Goal: Task Accomplishment & Management: Complete application form

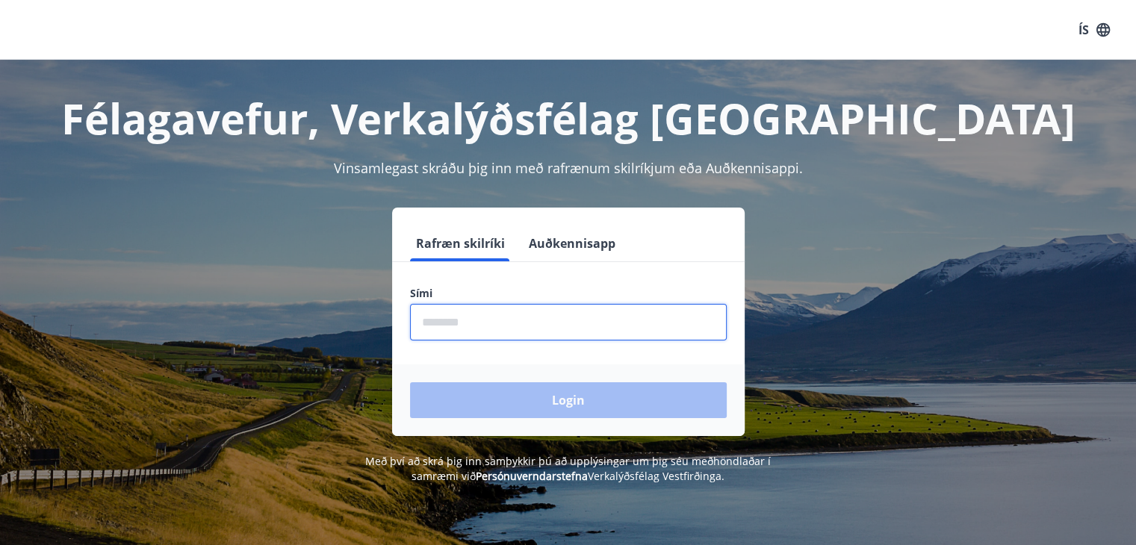
click at [549, 324] on input "phone" at bounding box center [568, 322] width 317 height 37
type input "********"
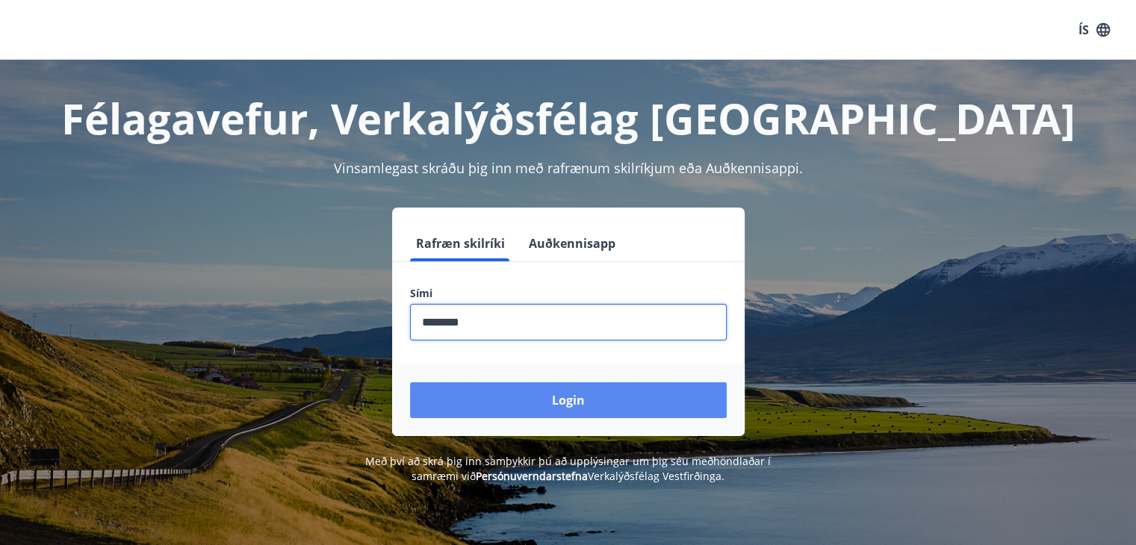
click at [547, 401] on button "Login" at bounding box center [568, 400] width 317 height 36
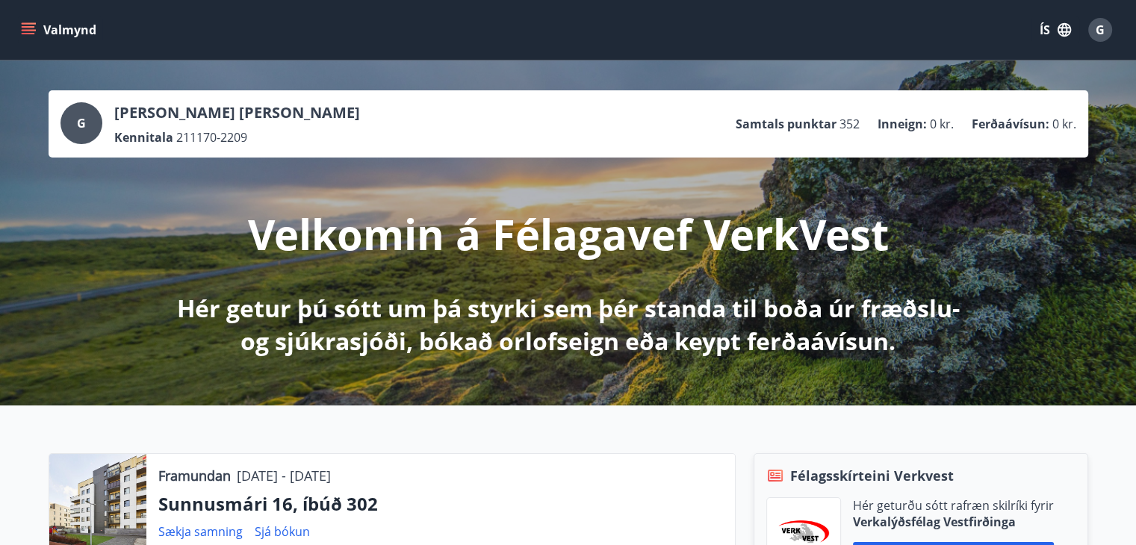
click at [33, 22] on icon "menu" at bounding box center [28, 29] width 15 height 15
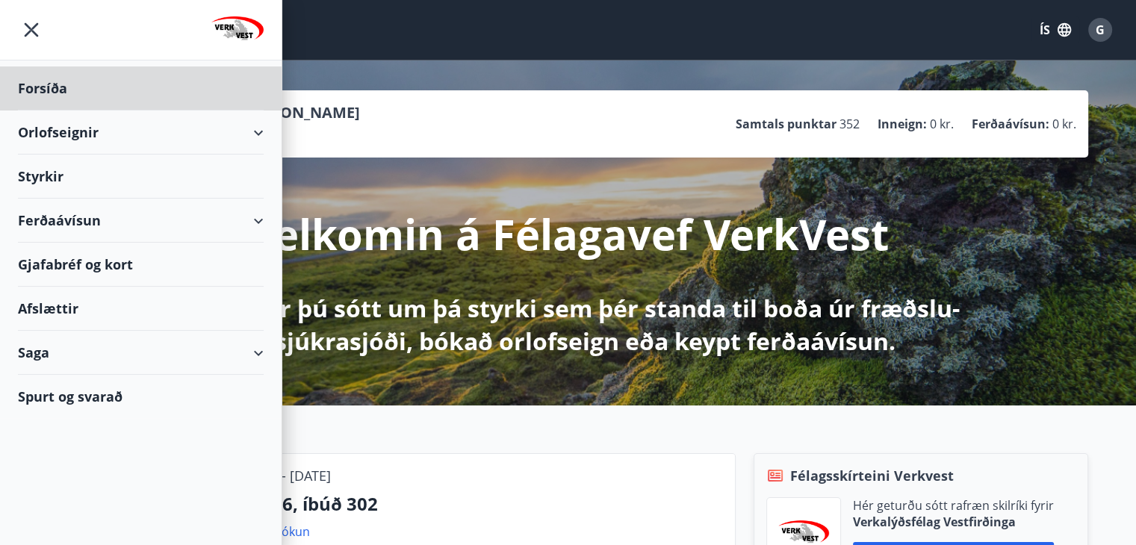
click at [50, 111] on div "Styrkir" at bounding box center [141, 88] width 246 height 44
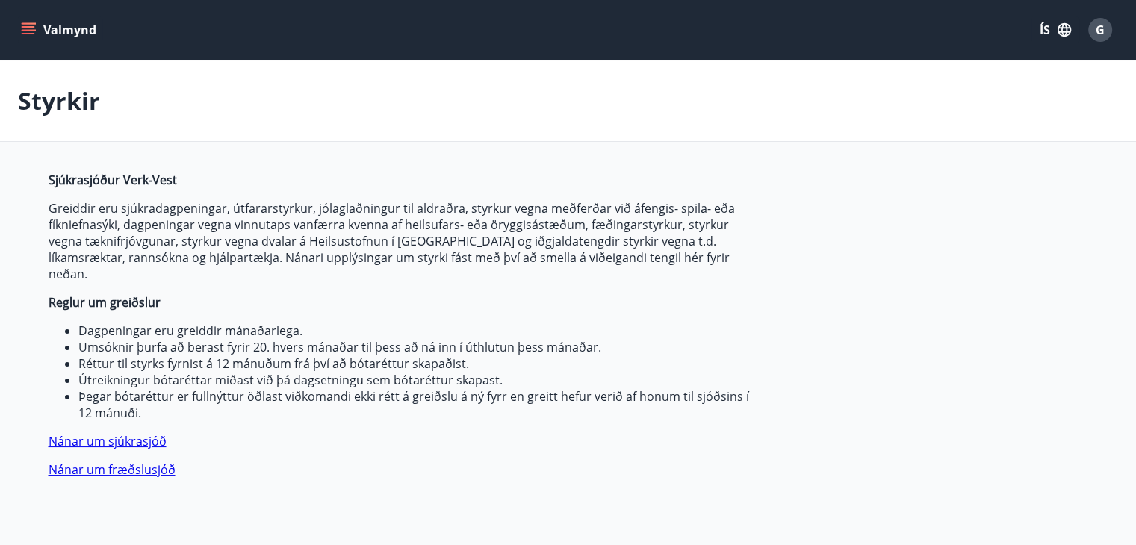
type input "***"
click at [132, 433] on link "Nánar um sjúkrasjóð" at bounding box center [108, 441] width 118 height 16
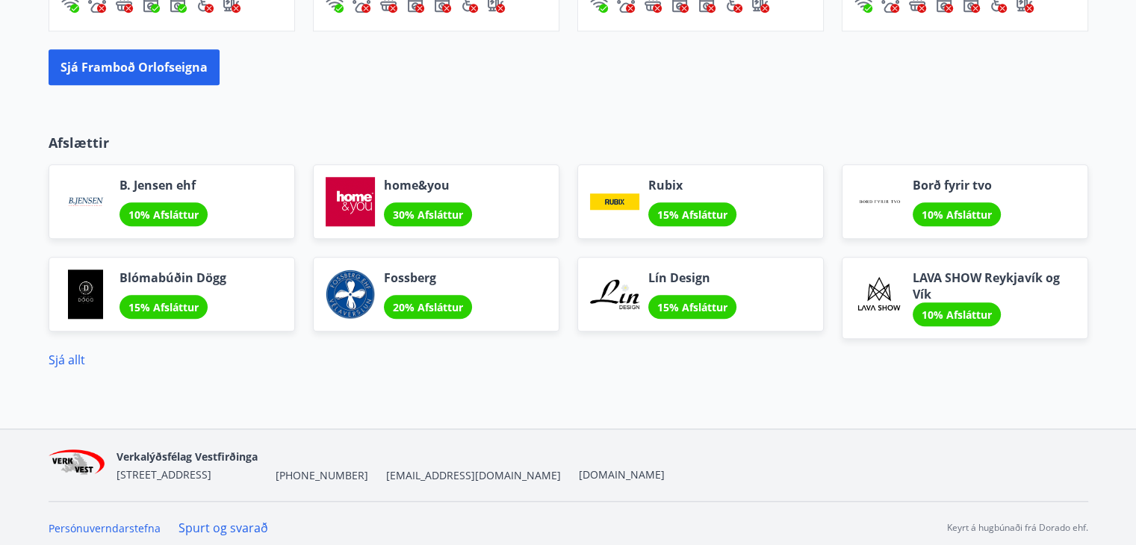
scroll to position [1375, 0]
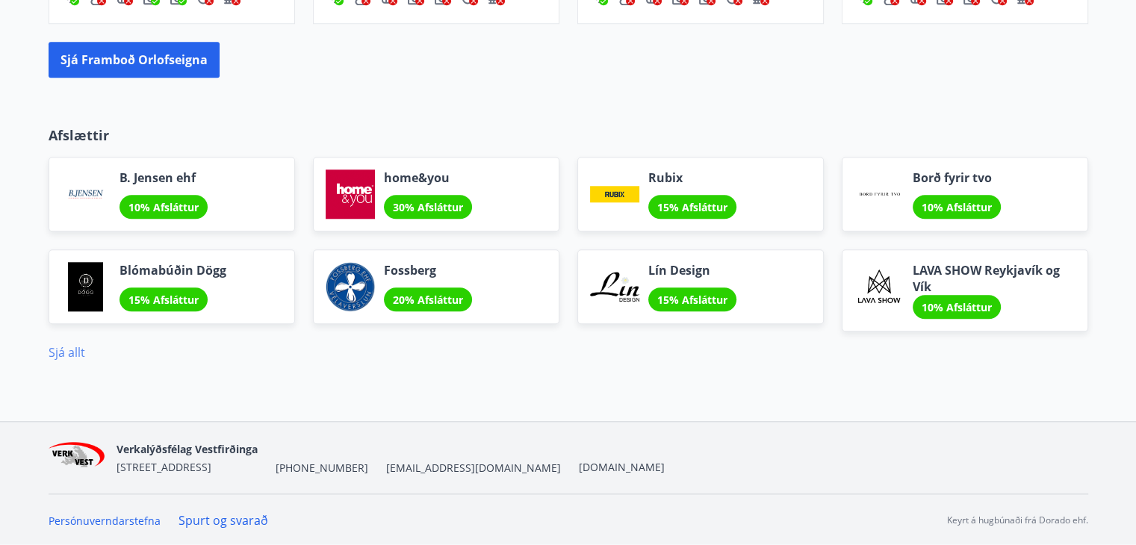
click at [72, 356] on link "Sjá allt" at bounding box center [67, 352] width 37 height 16
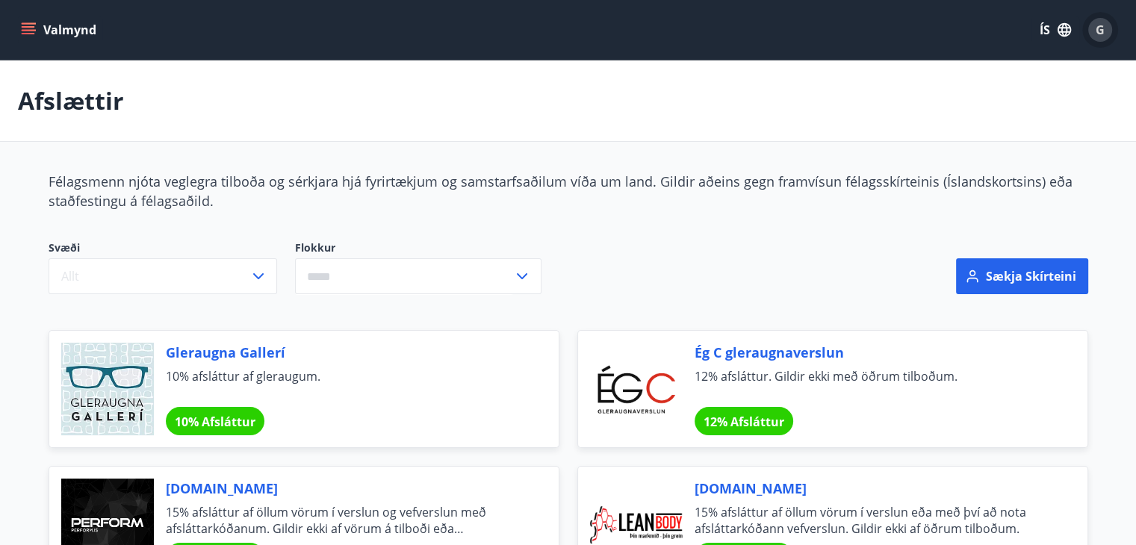
click at [1104, 30] on span "G" at bounding box center [1099, 30] width 9 height 16
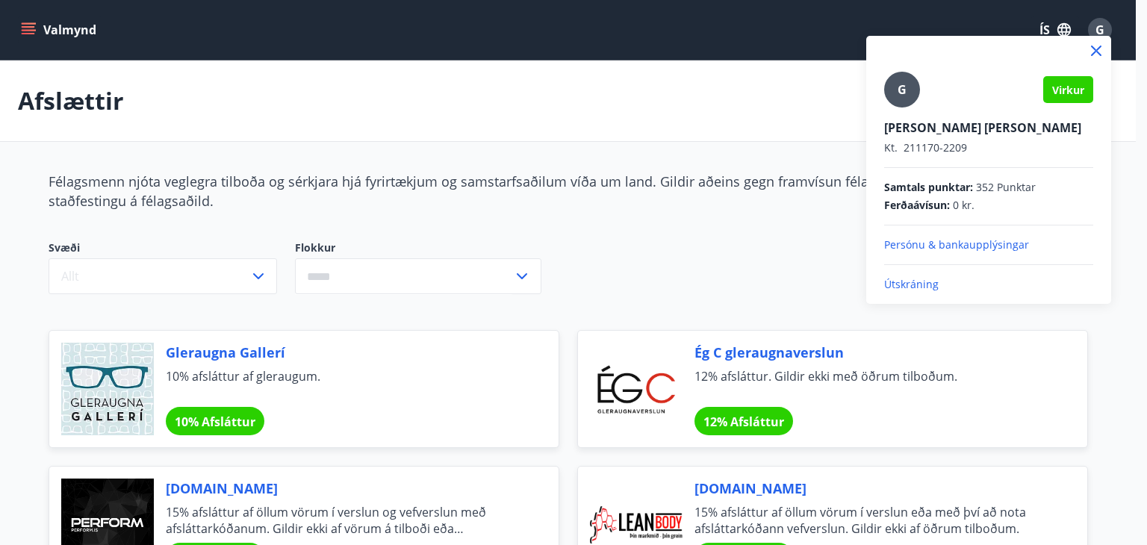
click at [306, 93] on div at bounding box center [573, 272] width 1147 height 545
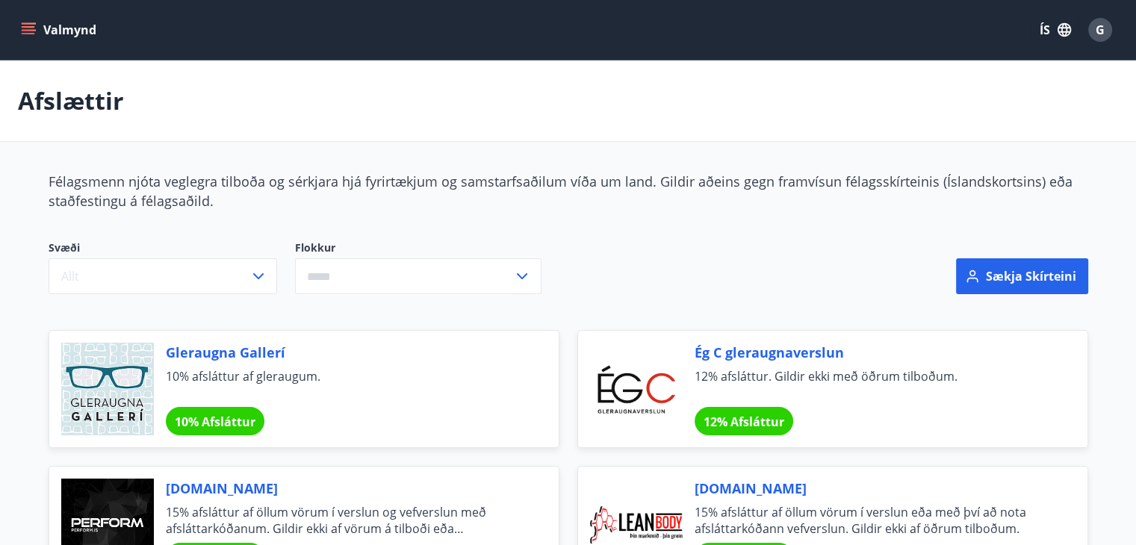
click at [28, 25] on icon "menu" at bounding box center [28, 29] width 15 height 15
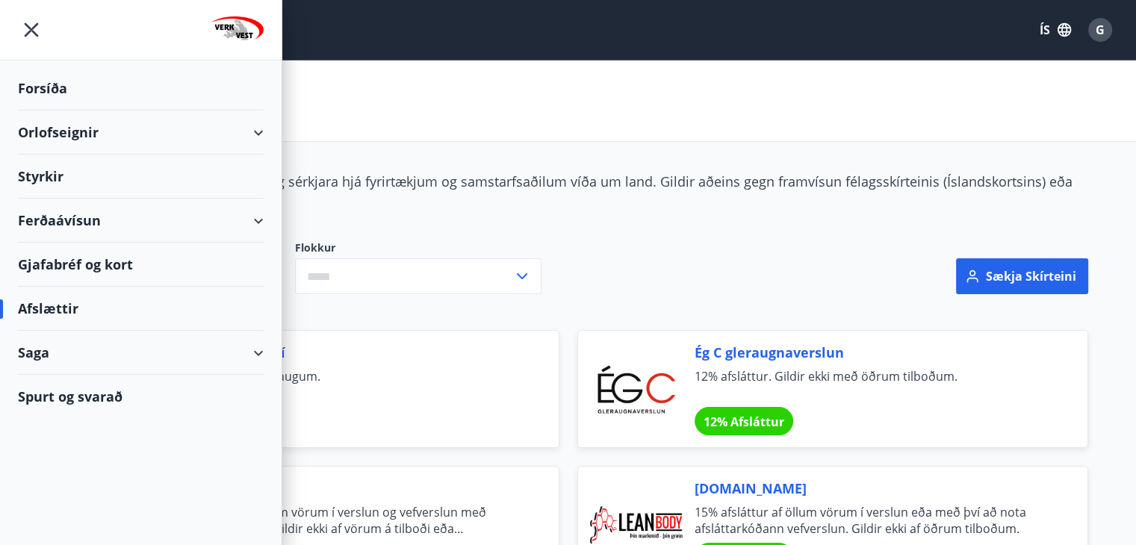
click at [257, 350] on div "Saga" at bounding box center [141, 353] width 246 height 44
click at [251, 126] on div "Orlofseignir" at bounding box center [141, 133] width 246 height 44
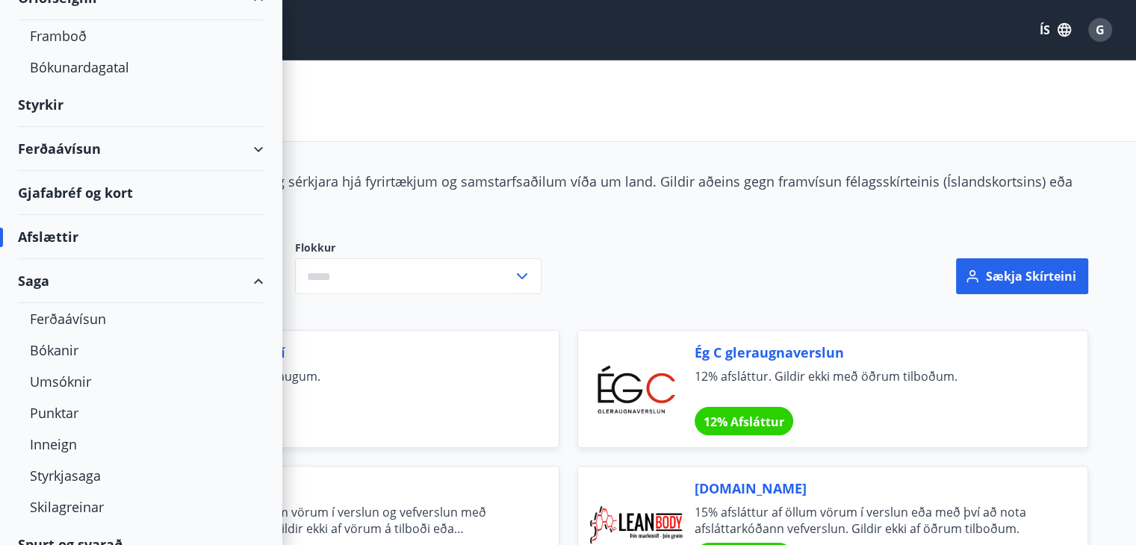
scroll to position [146, 0]
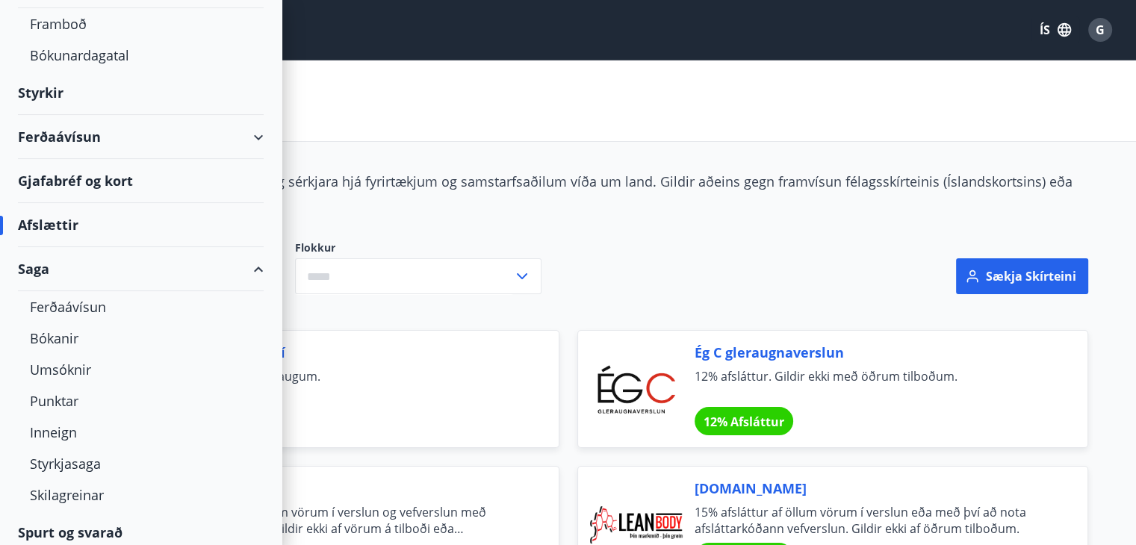
click at [244, 136] on div "Ferðaávísun" at bounding box center [141, 137] width 246 height 44
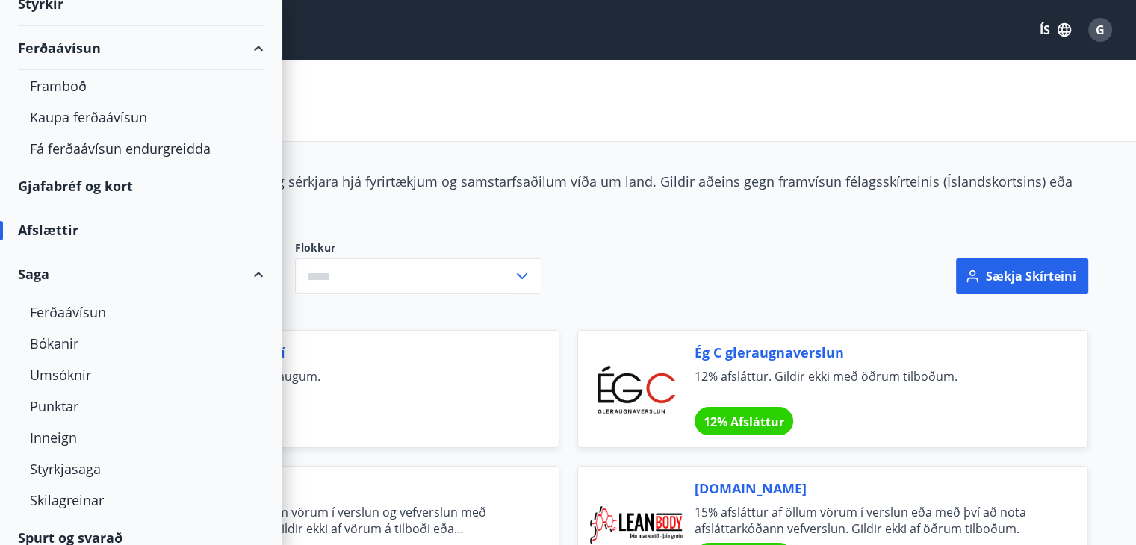
scroll to position [248, 0]
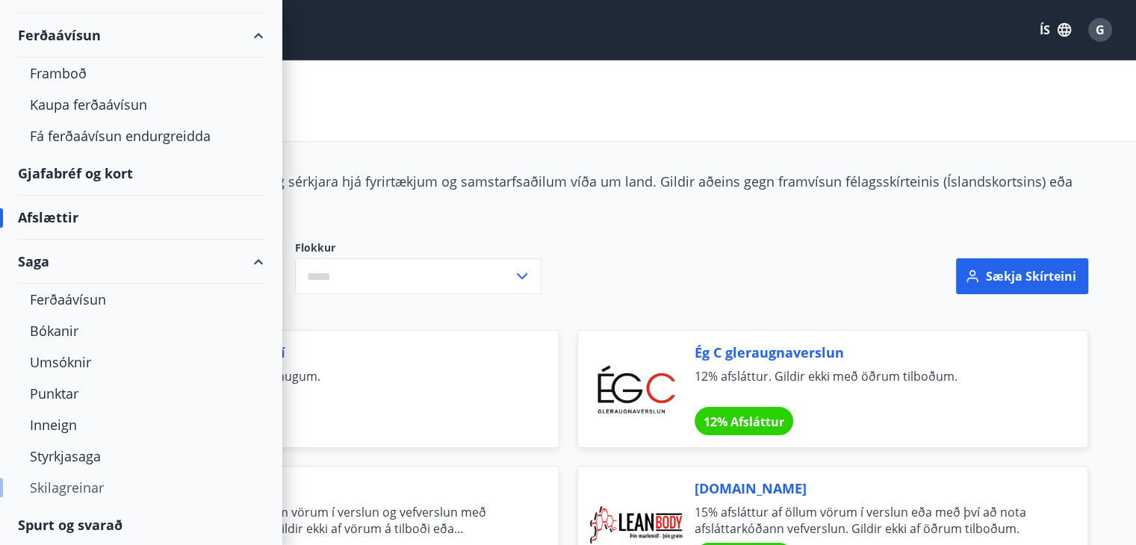
click at [76, 485] on div "Skilagreinar" at bounding box center [141, 487] width 222 height 31
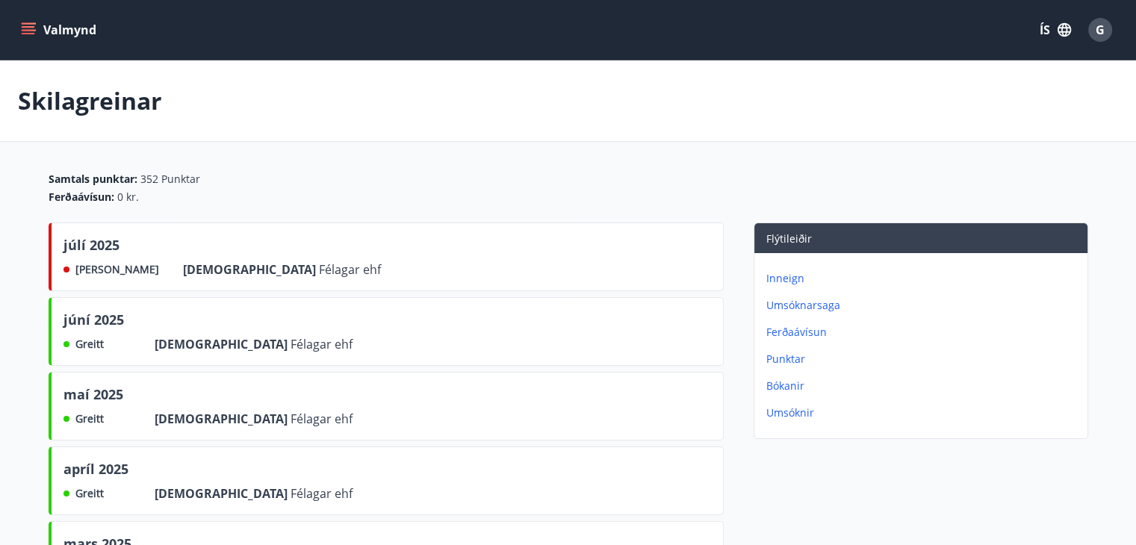
click at [786, 417] on p "Umsóknir" at bounding box center [923, 412] width 315 height 15
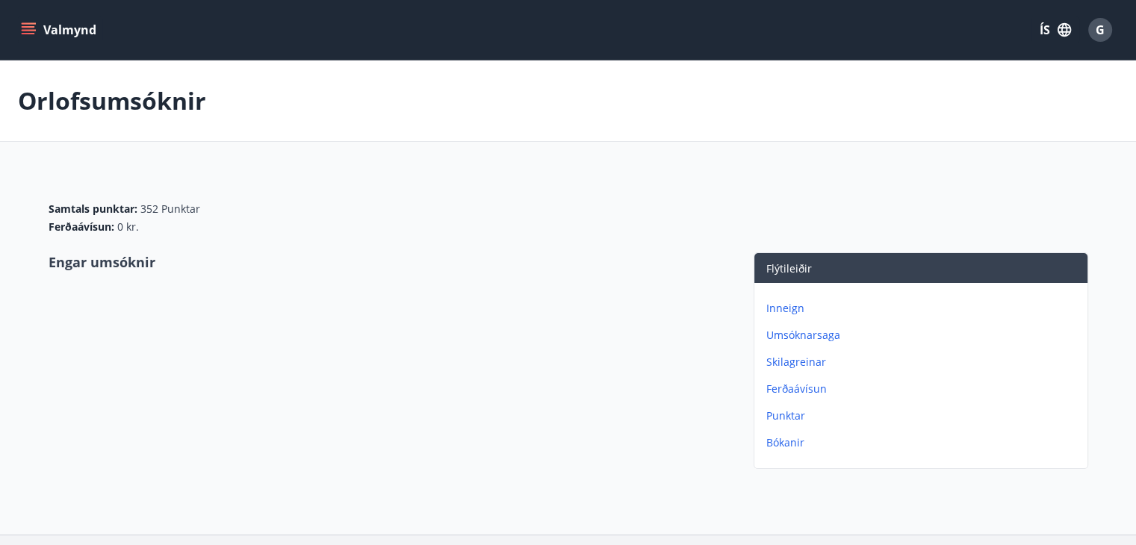
click at [71, 28] on button "Valmynd" at bounding box center [60, 29] width 84 height 27
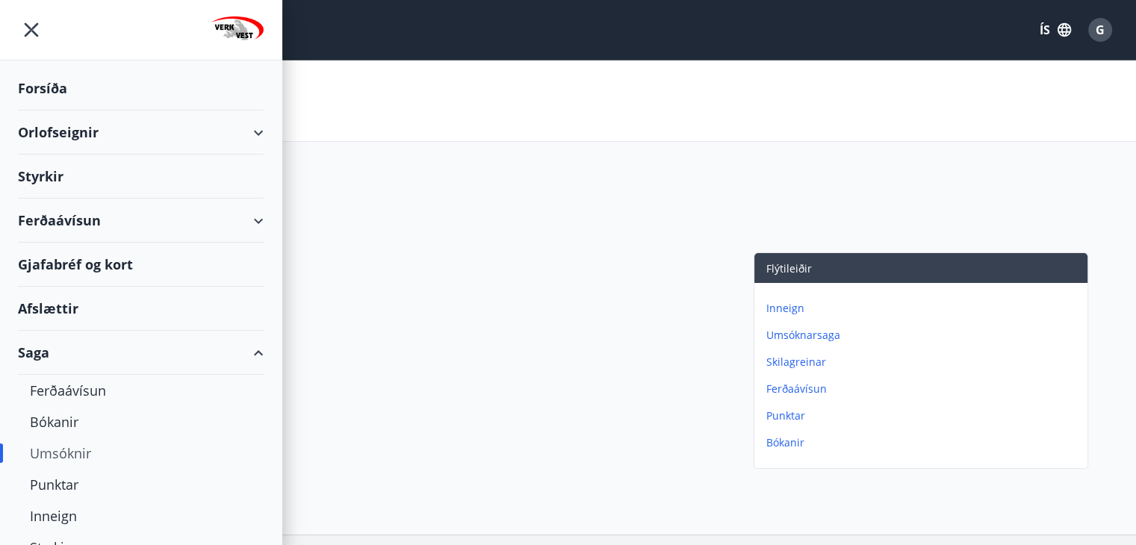
click at [54, 86] on div "Forsíða" at bounding box center [141, 88] width 246 height 44
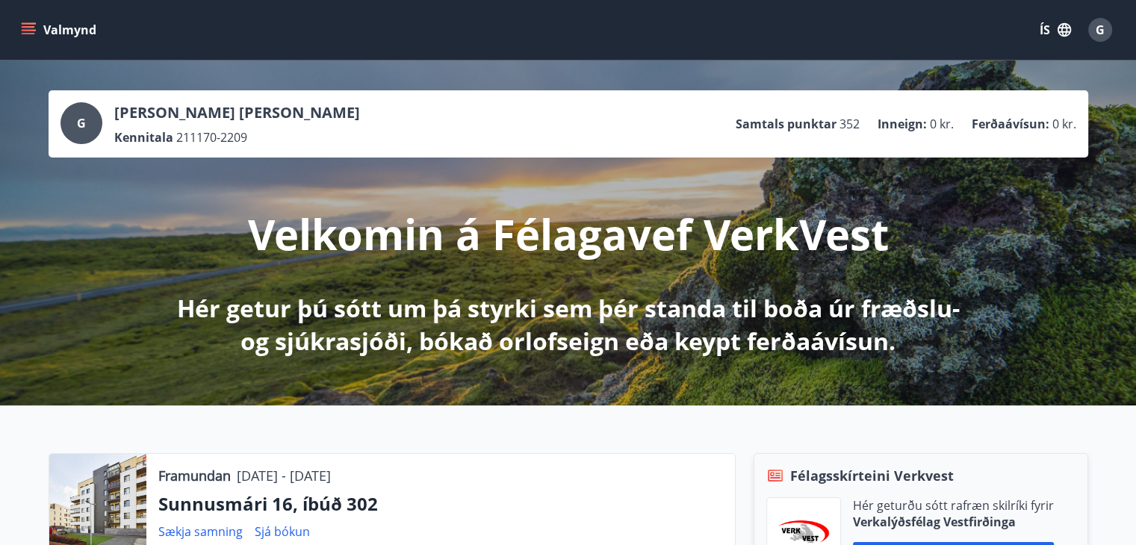
click at [82, 122] on span "G" at bounding box center [81, 123] width 9 height 16
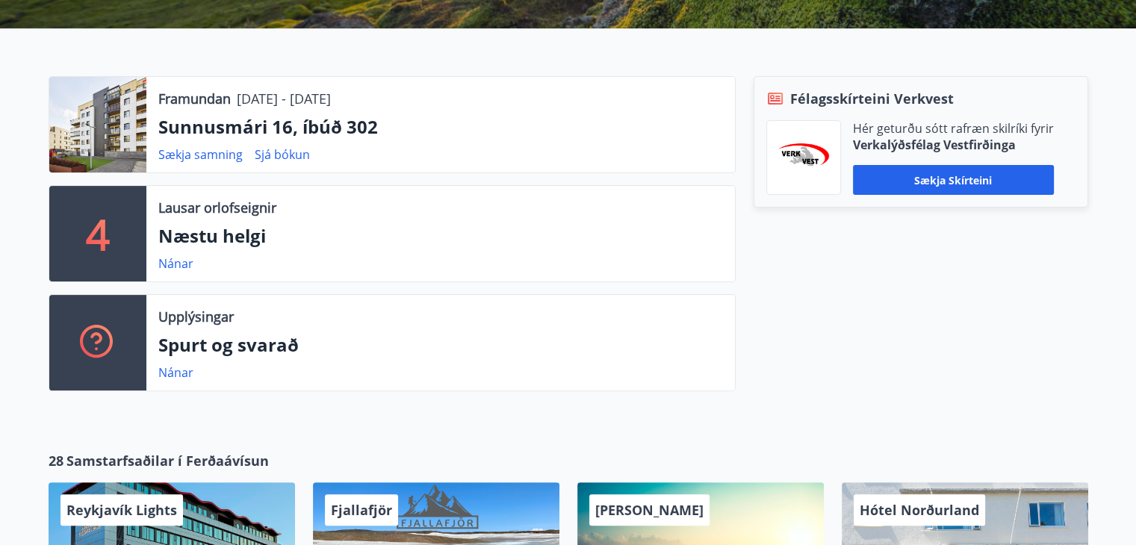
scroll to position [375, 0]
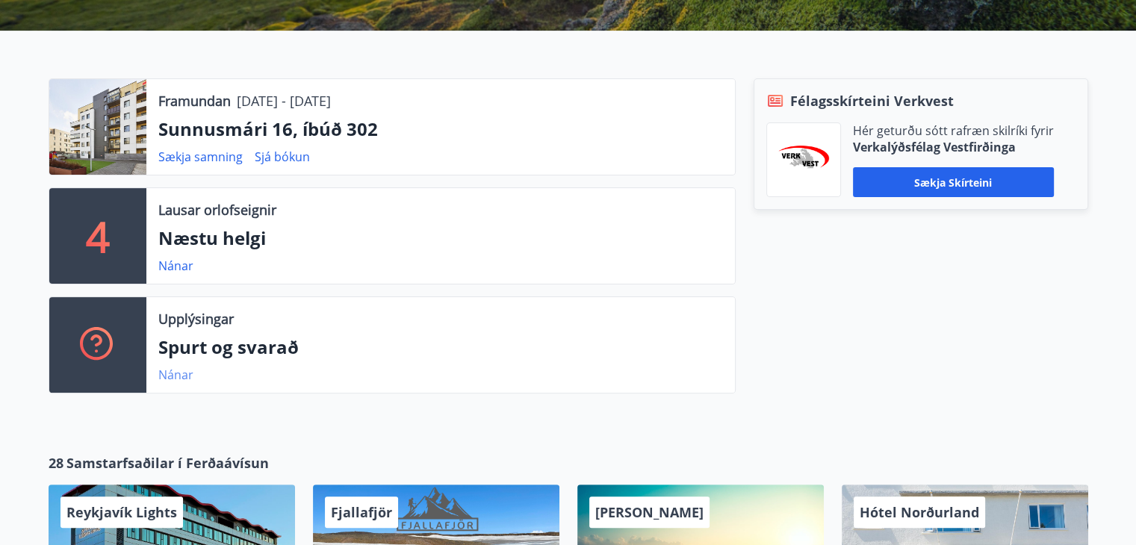
click at [170, 379] on link "Nánar" at bounding box center [175, 375] width 35 height 16
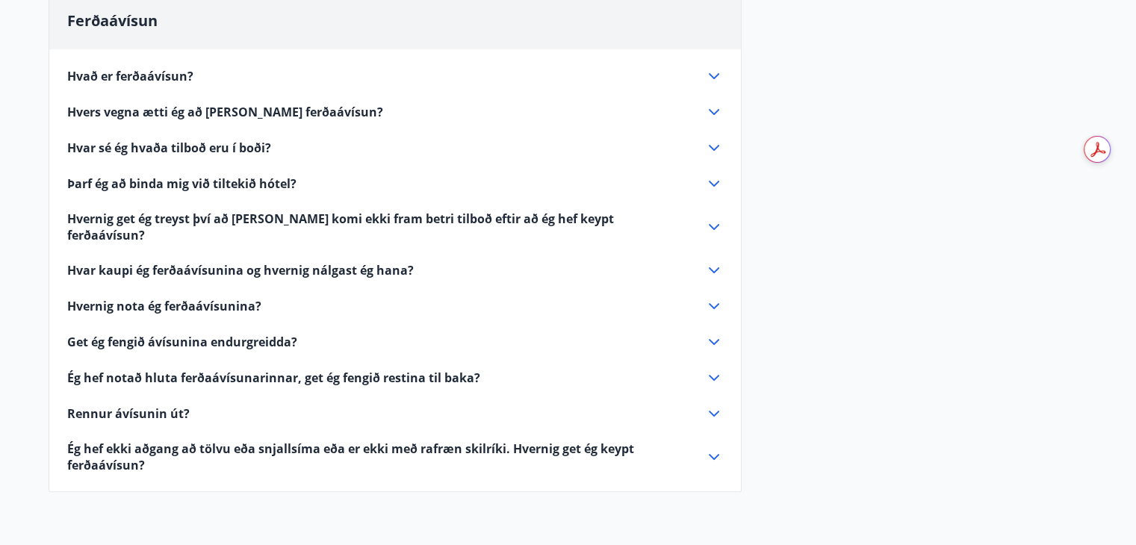
scroll to position [420, 0]
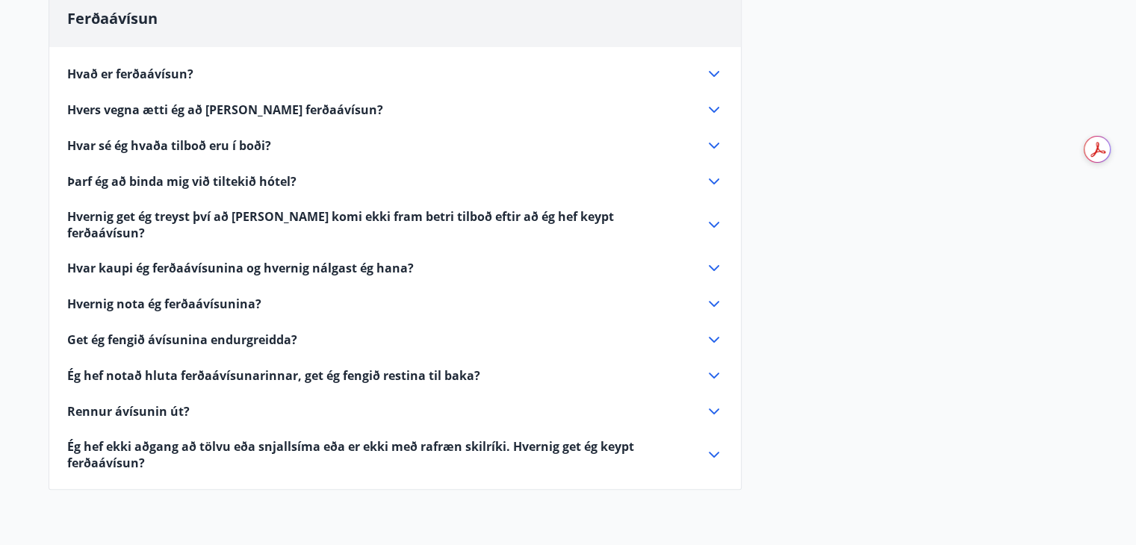
click at [148, 78] on span "Hvað er ferðaávísun?" at bounding box center [130, 74] width 126 height 16
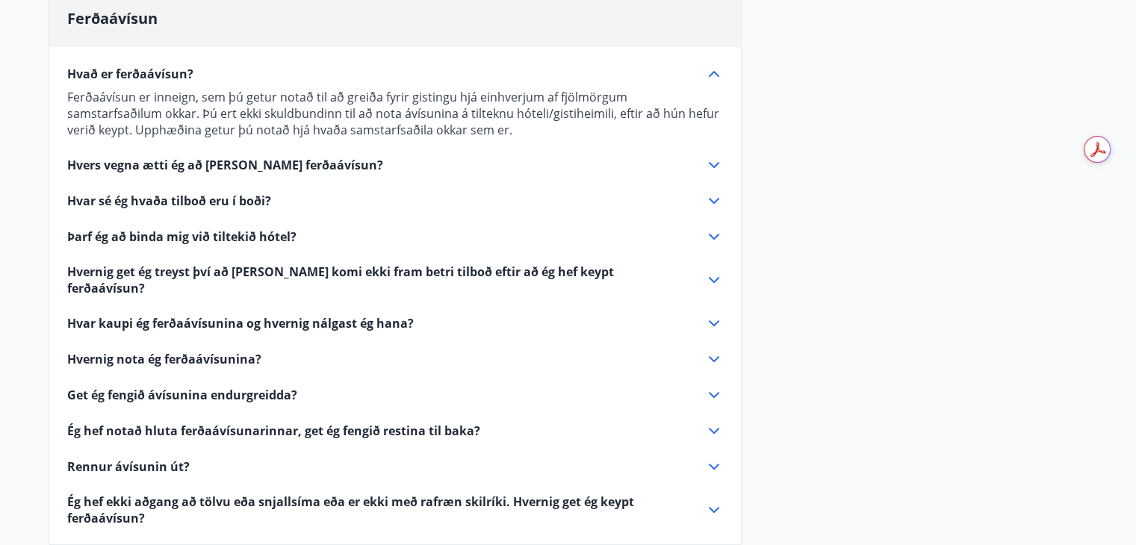
click at [214, 202] on span "Hvar sé ég hvaða tilboð eru í boði?" at bounding box center [169, 201] width 204 height 16
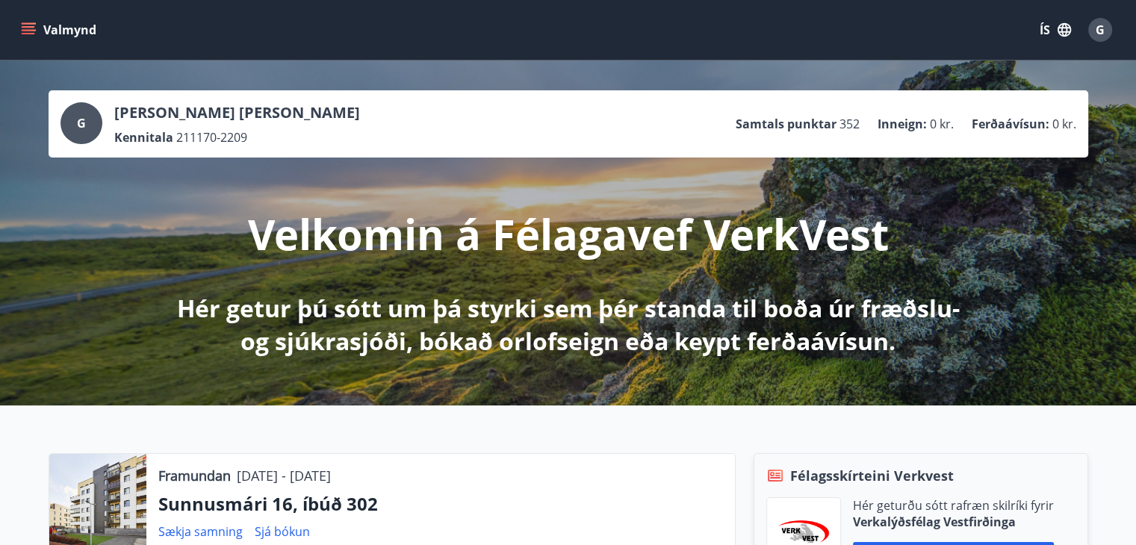
click at [1100, 58] on div "Valmynd ÍS G" at bounding box center [568, 30] width 1136 height 60
click at [32, 28] on icon "menu" at bounding box center [28, 29] width 15 height 15
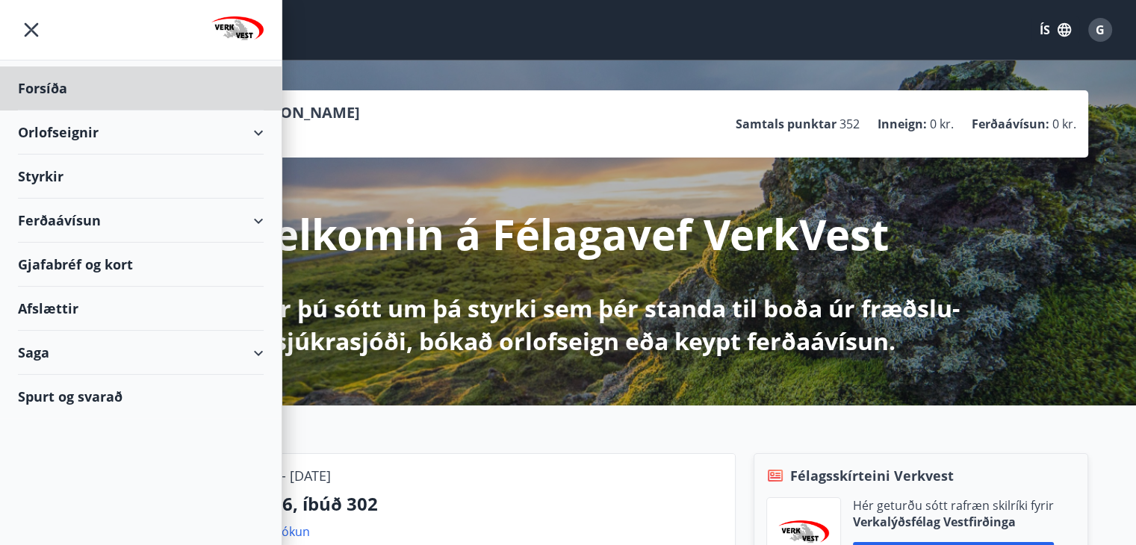
click at [53, 111] on div "Styrkir" at bounding box center [141, 88] width 246 height 44
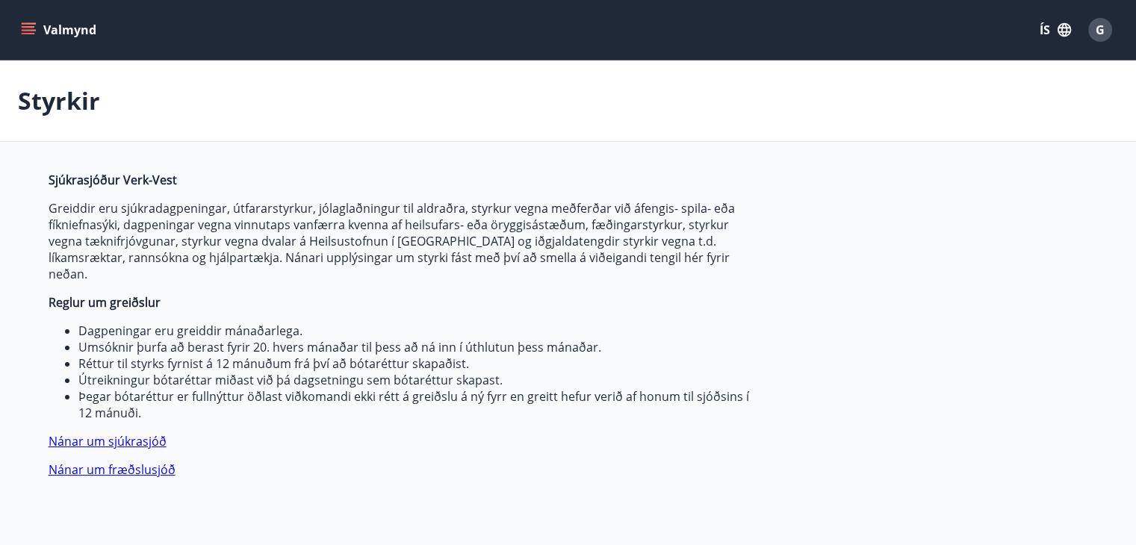
type input "***"
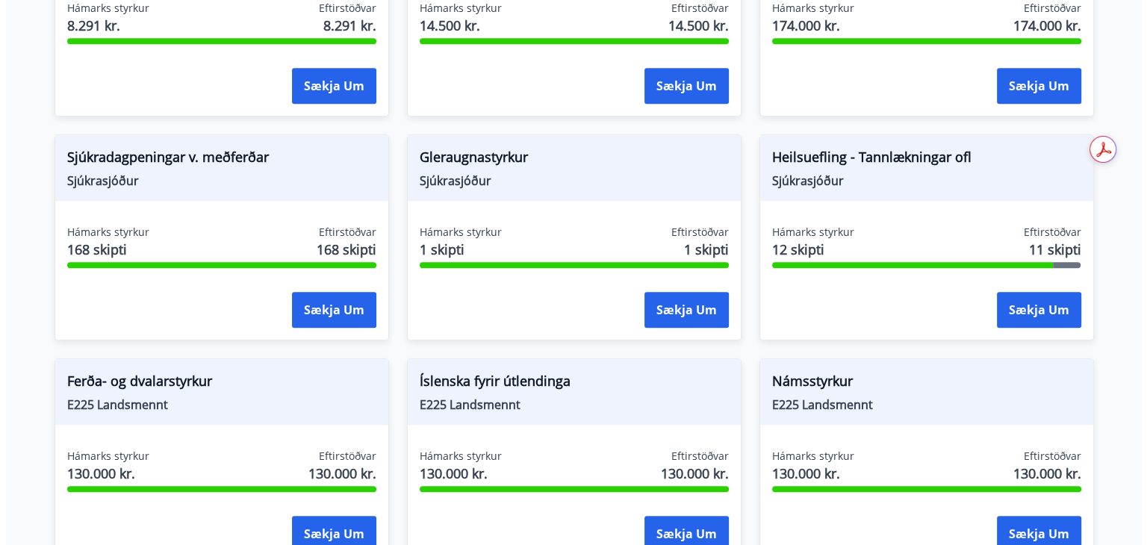
scroll to position [1190, 0]
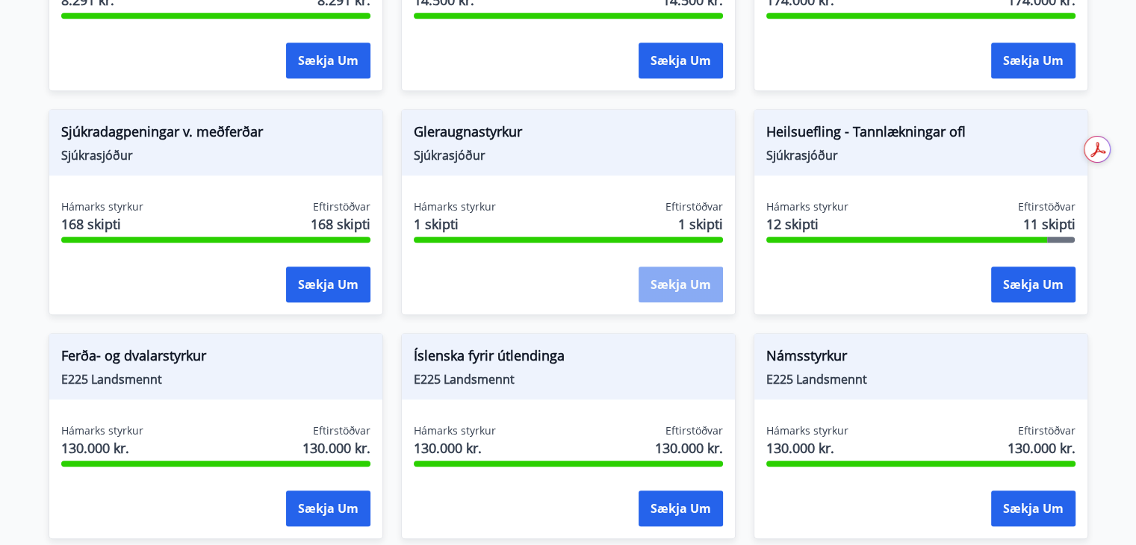
click at [671, 267] on button "Sækja um" at bounding box center [680, 285] width 84 height 36
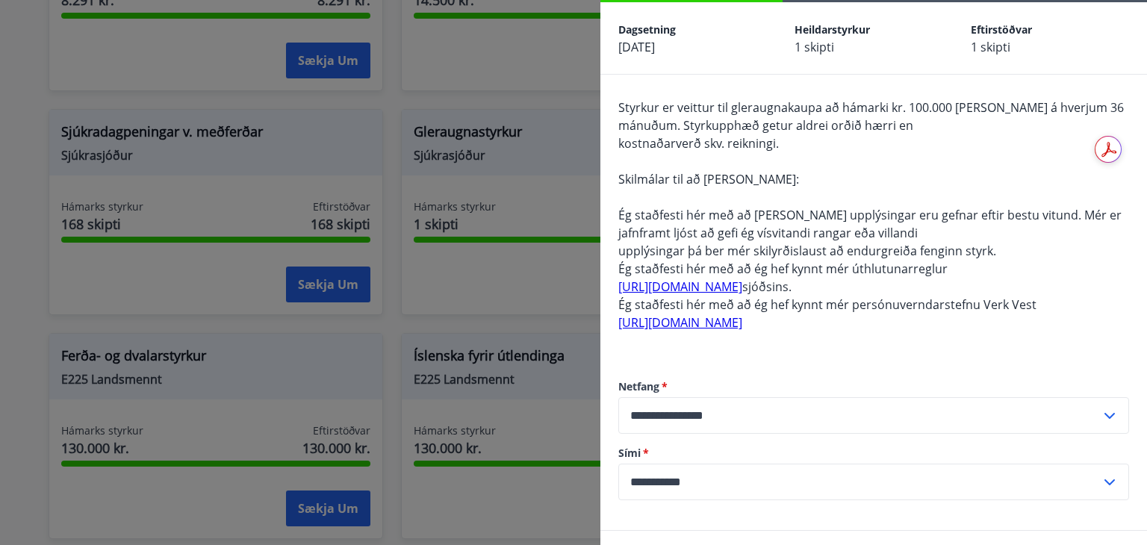
scroll to position [0, 0]
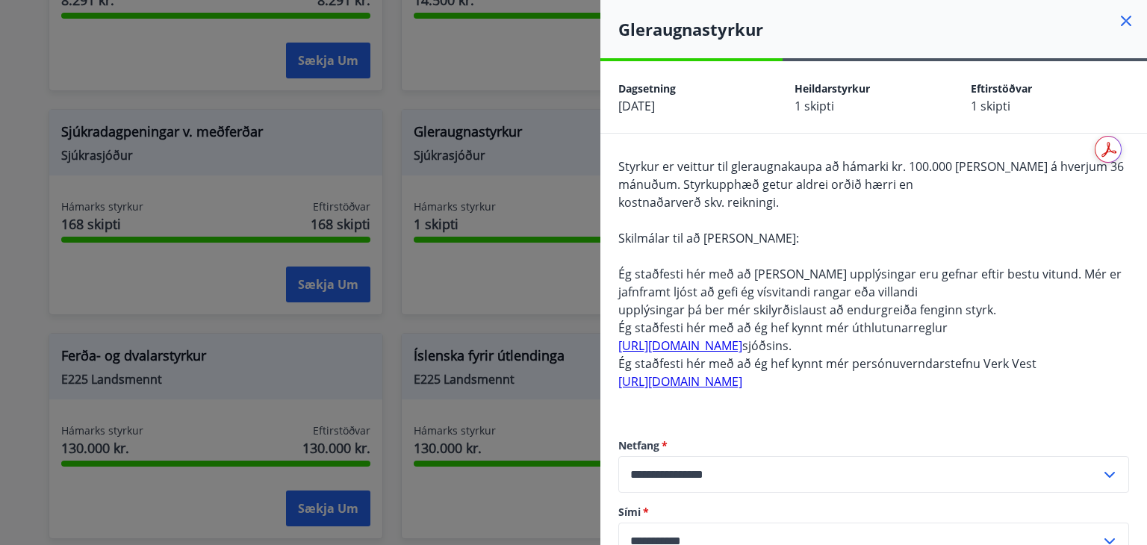
click at [533, 252] on div at bounding box center [573, 272] width 1147 height 545
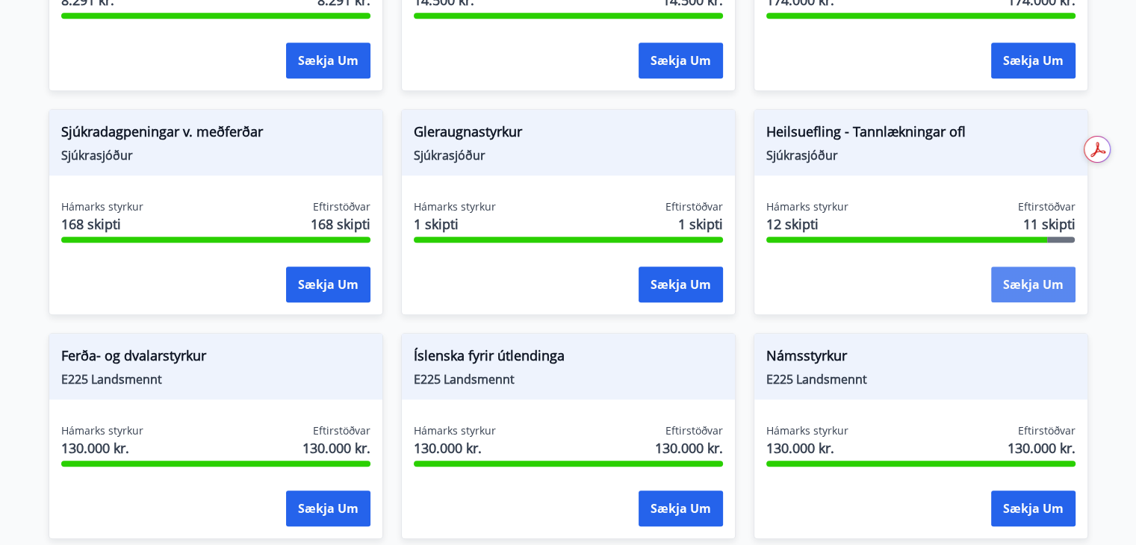
click at [1044, 267] on button "Sækja um" at bounding box center [1033, 285] width 84 height 36
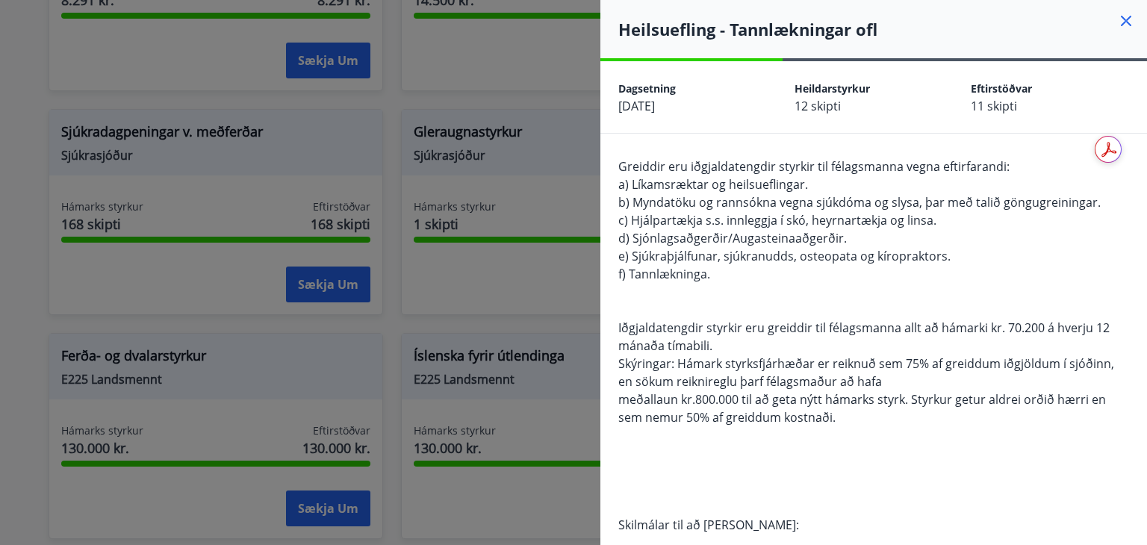
click at [1121, 22] on icon at bounding box center [1126, 21] width 10 height 10
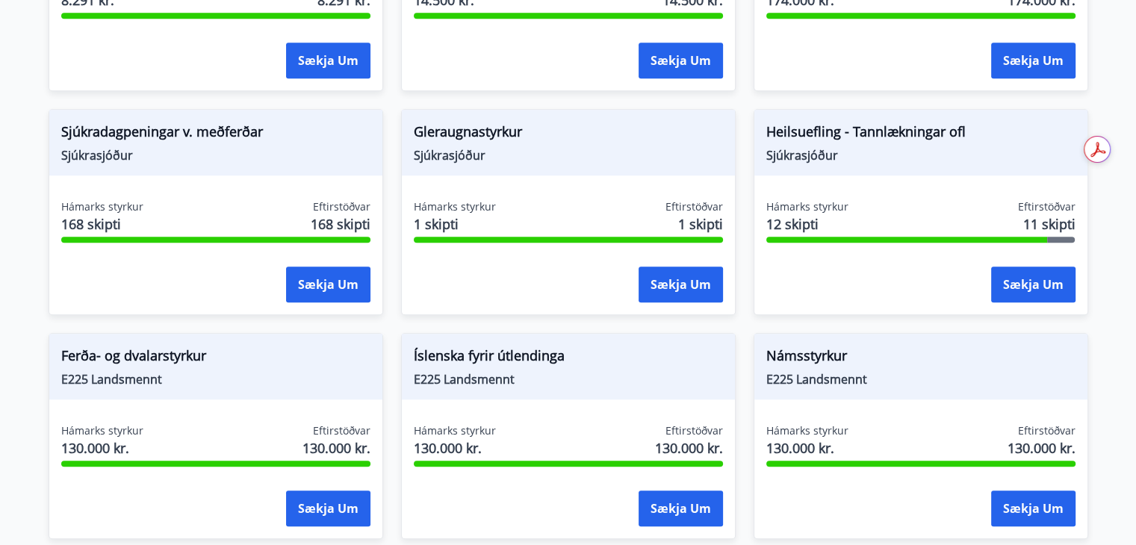
scroll to position [1309, 0]
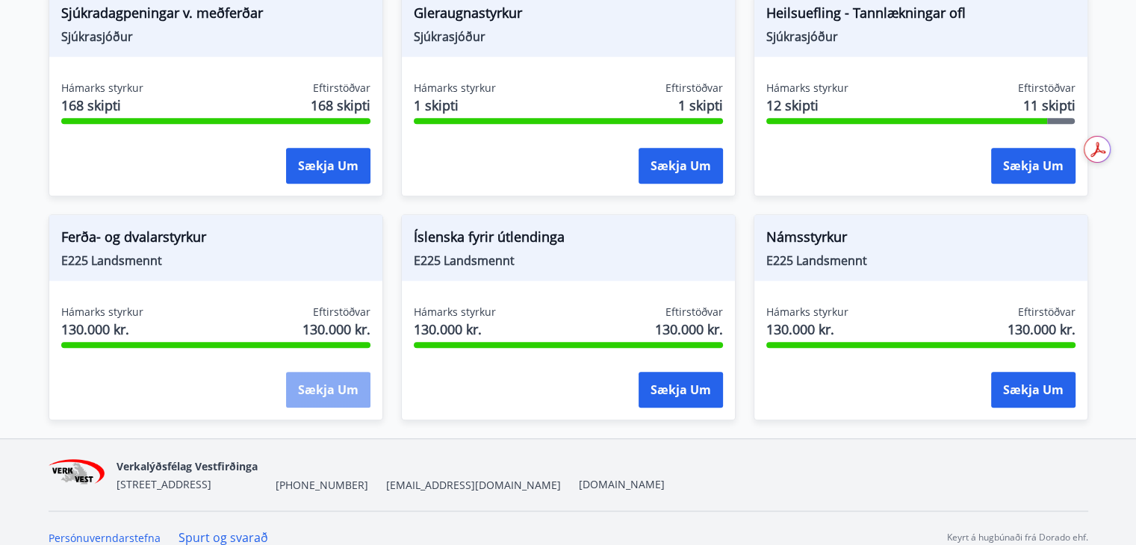
click at [327, 372] on button "Sækja um" at bounding box center [328, 390] width 84 height 36
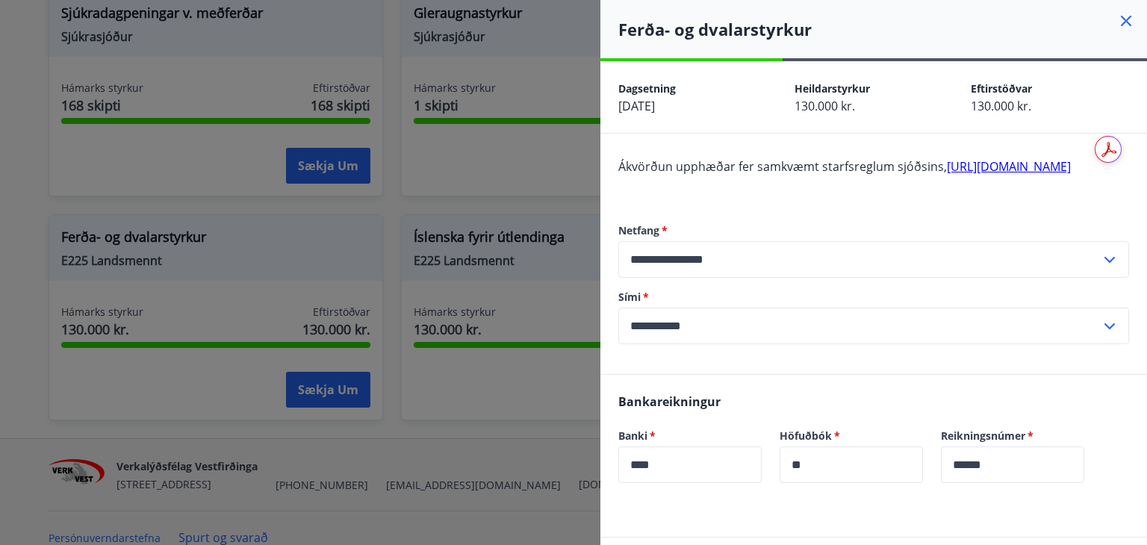
click at [947, 175] on link "http://landsmennt.is/landsmennt/styrkir-til-einstaklinga/" at bounding box center [1009, 166] width 124 height 16
click at [1117, 22] on icon at bounding box center [1126, 21] width 18 height 18
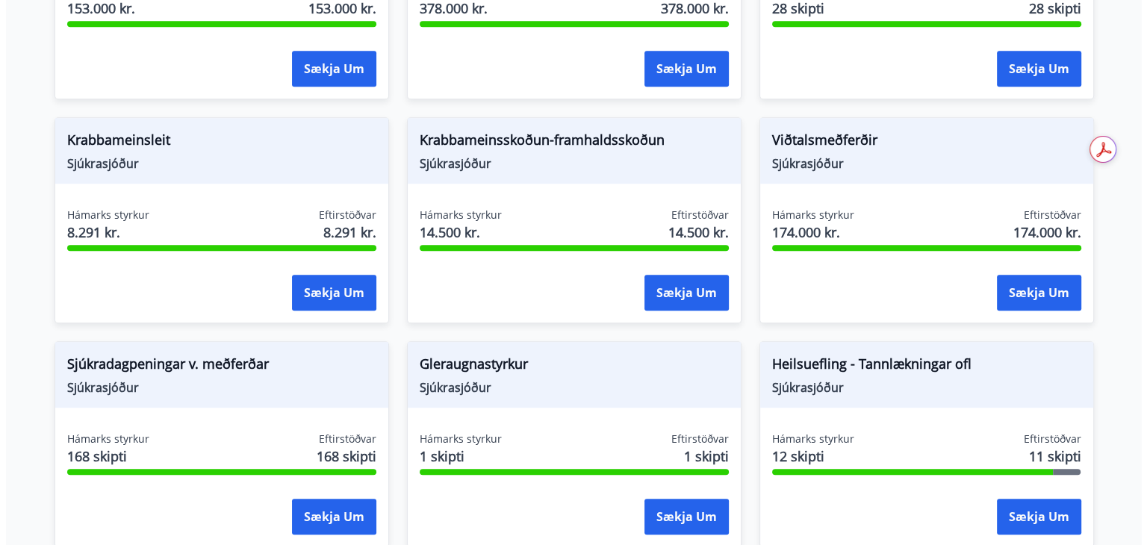
scroll to position [956, 0]
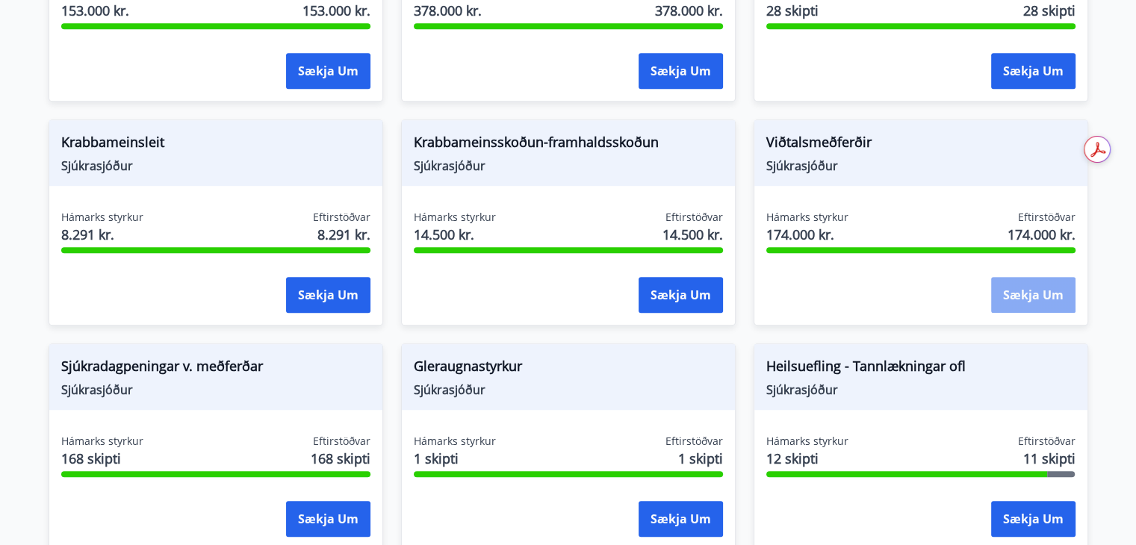
click at [1026, 279] on button "Sækja um" at bounding box center [1033, 295] width 84 height 36
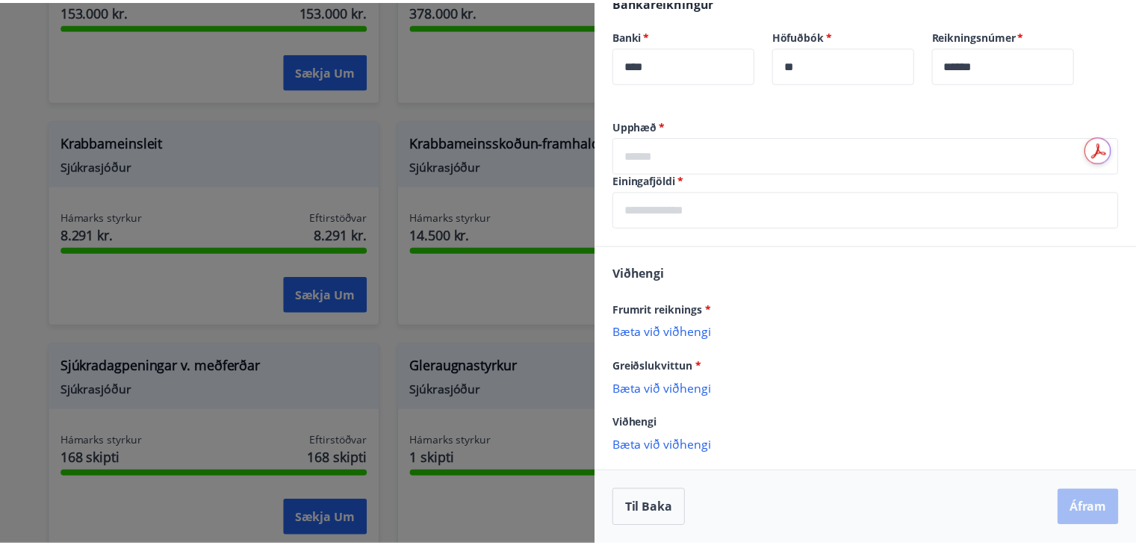
scroll to position [0, 0]
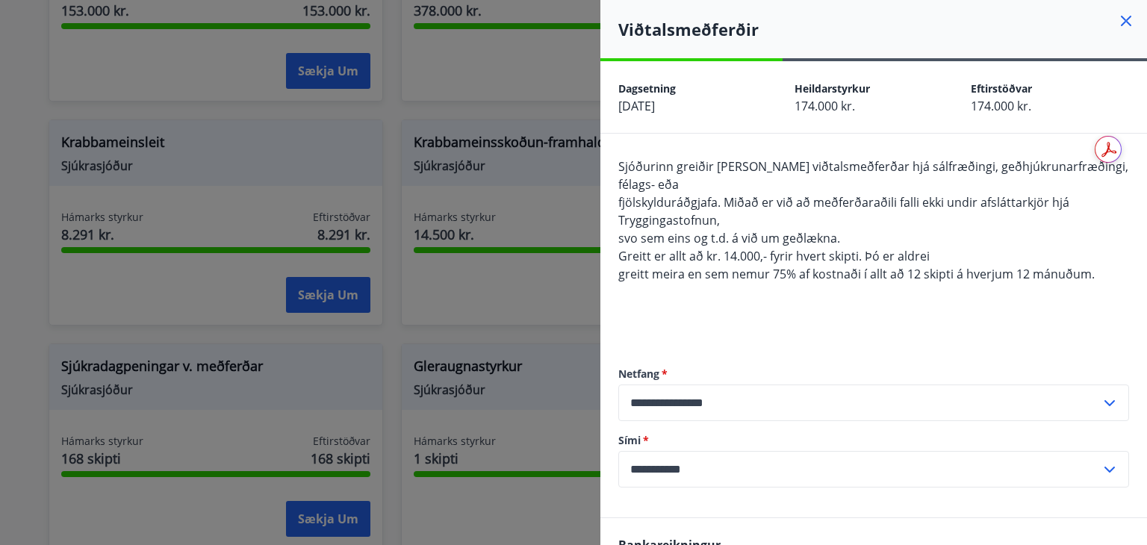
click at [1119, 22] on icon at bounding box center [1126, 21] width 18 height 18
